Goal: Find specific page/section: Find specific page/section

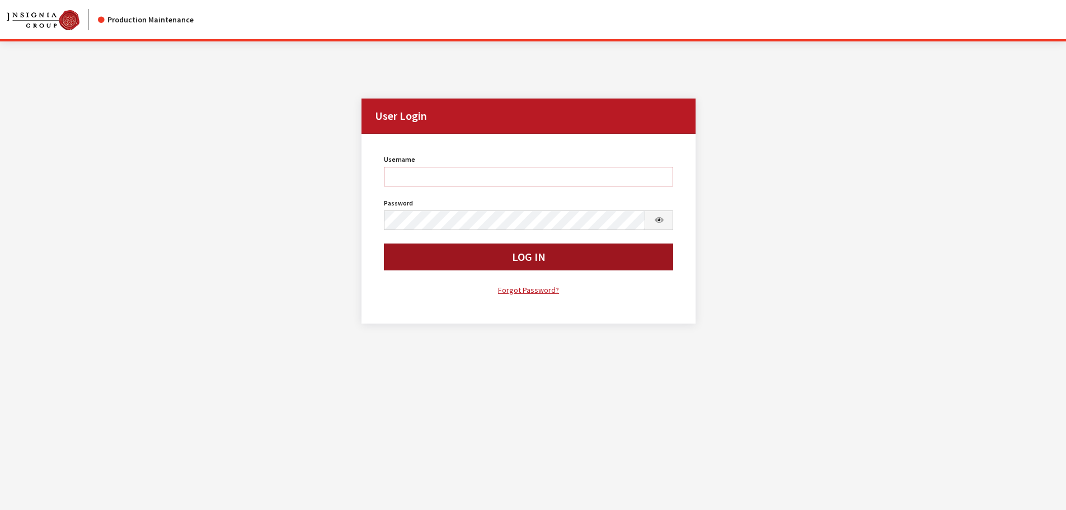
type input "kcallahan"
click at [459, 261] on button "Log In" at bounding box center [529, 256] width 290 height 27
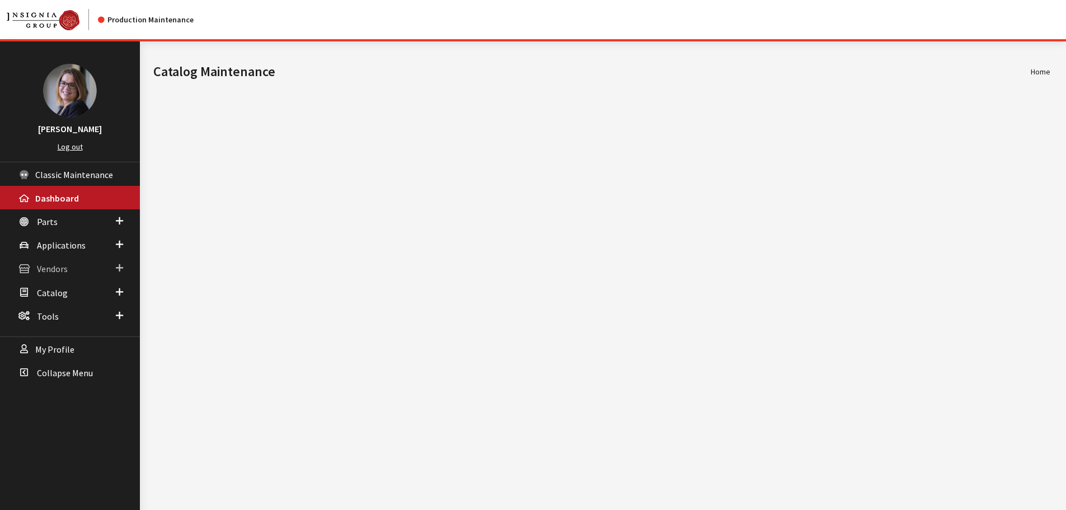
click at [119, 261] on span at bounding box center [119, 268] width 7 height 15
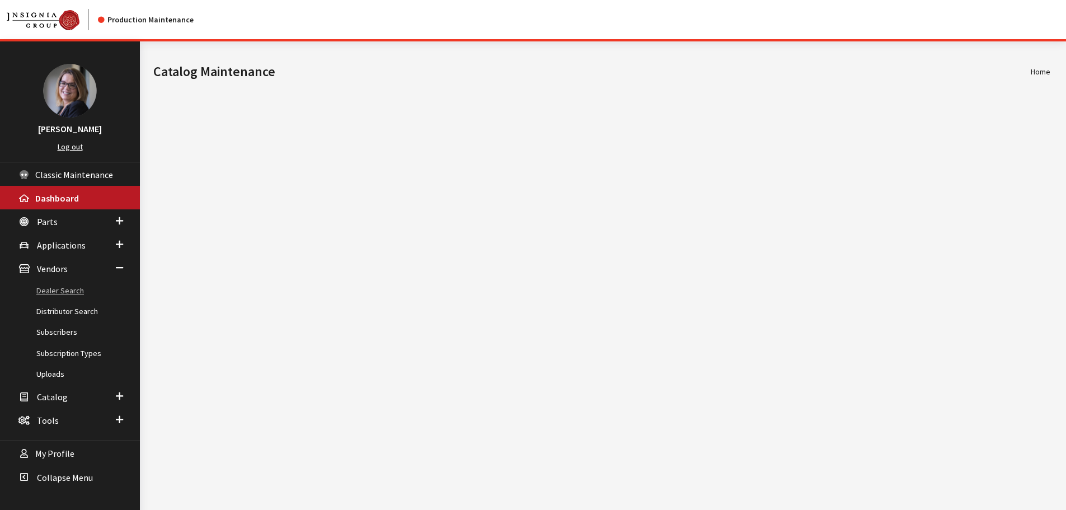
click at [77, 280] on link "Dealer Search" at bounding box center [70, 290] width 140 height 21
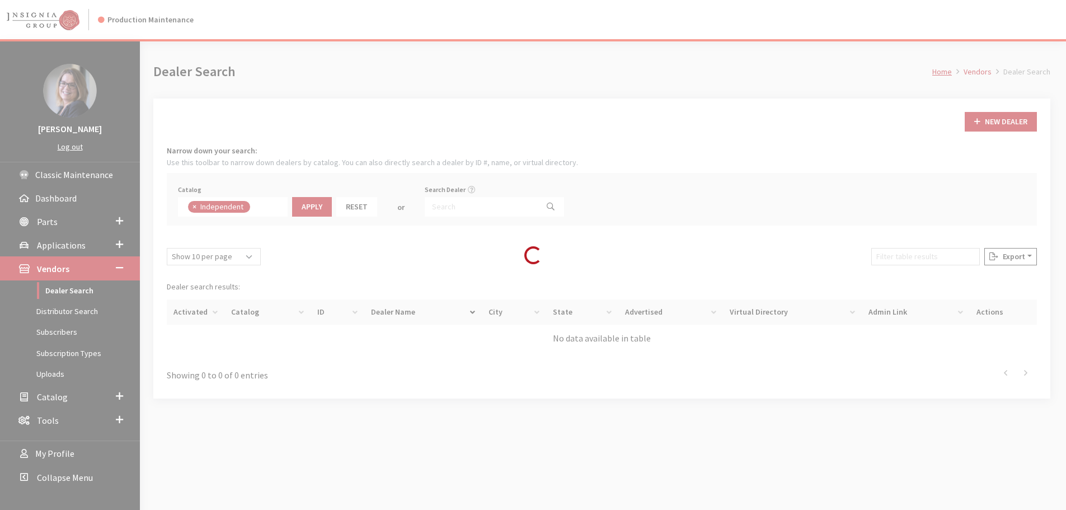
scroll to position [82, 0]
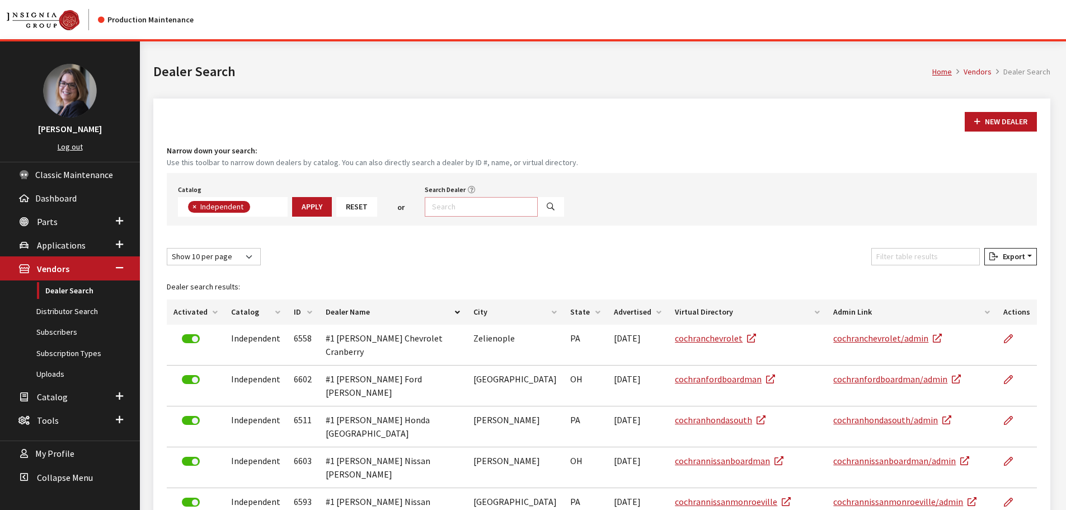
click at [490, 200] on input "Search Dealer" at bounding box center [481, 207] width 113 height 20
type input "kia"
select select
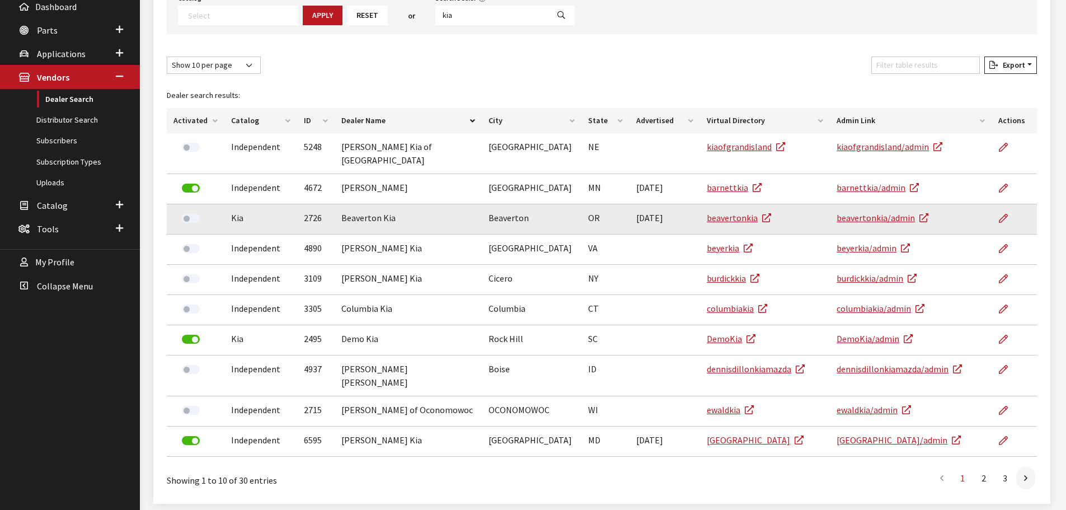
scroll to position [211, 0]
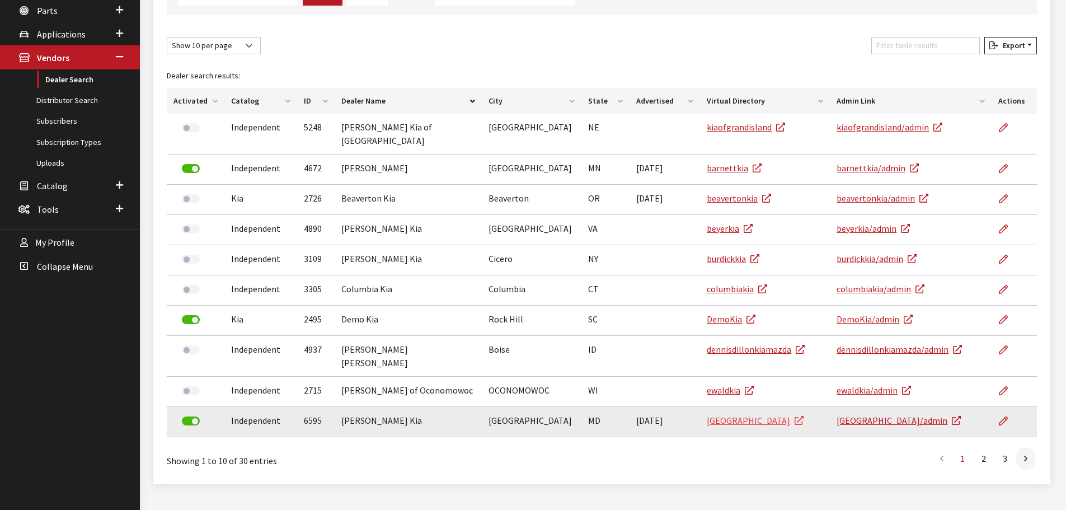
click at [733, 415] on link "[GEOGRAPHIC_DATA]" at bounding box center [755, 420] width 97 height 11
click at [893, 415] on link "[GEOGRAPHIC_DATA]/admin" at bounding box center [899, 420] width 124 height 11
click at [771, 415] on link "[GEOGRAPHIC_DATA]" at bounding box center [755, 420] width 97 height 11
